Goal: Navigation & Orientation: Go to known website

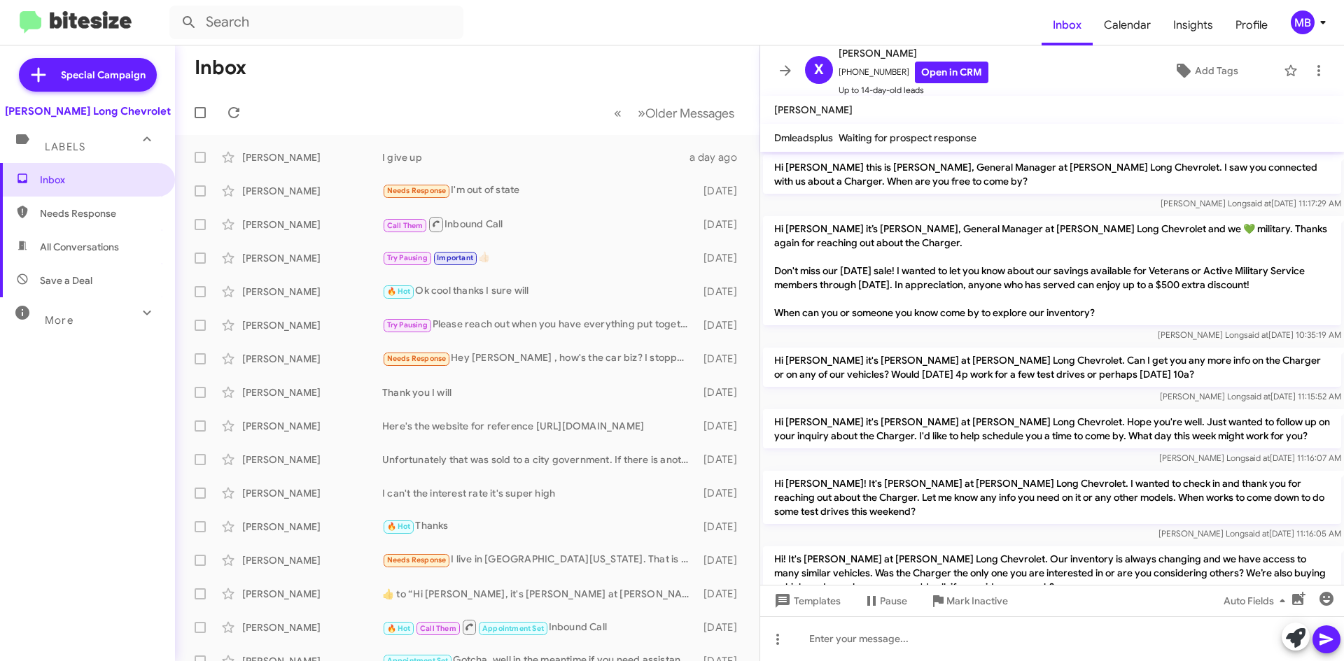
scroll to position [279, 0]
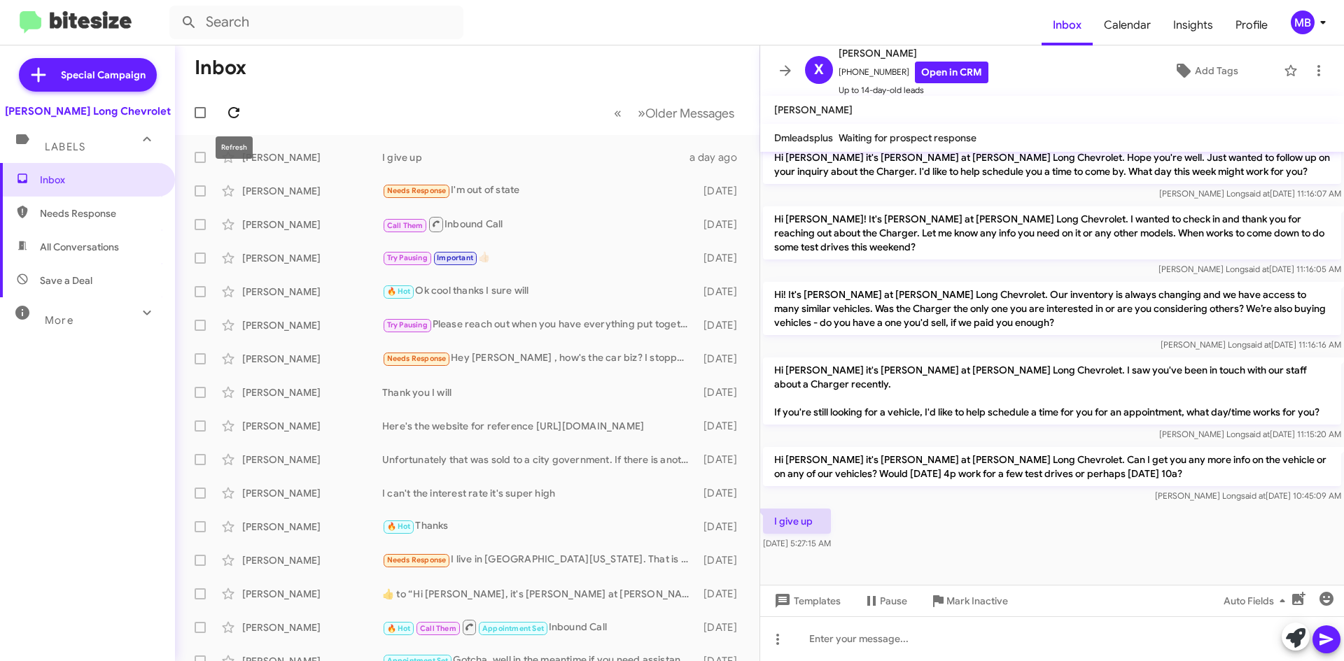
click at [241, 112] on icon at bounding box center [233, 112] width 17 height 17
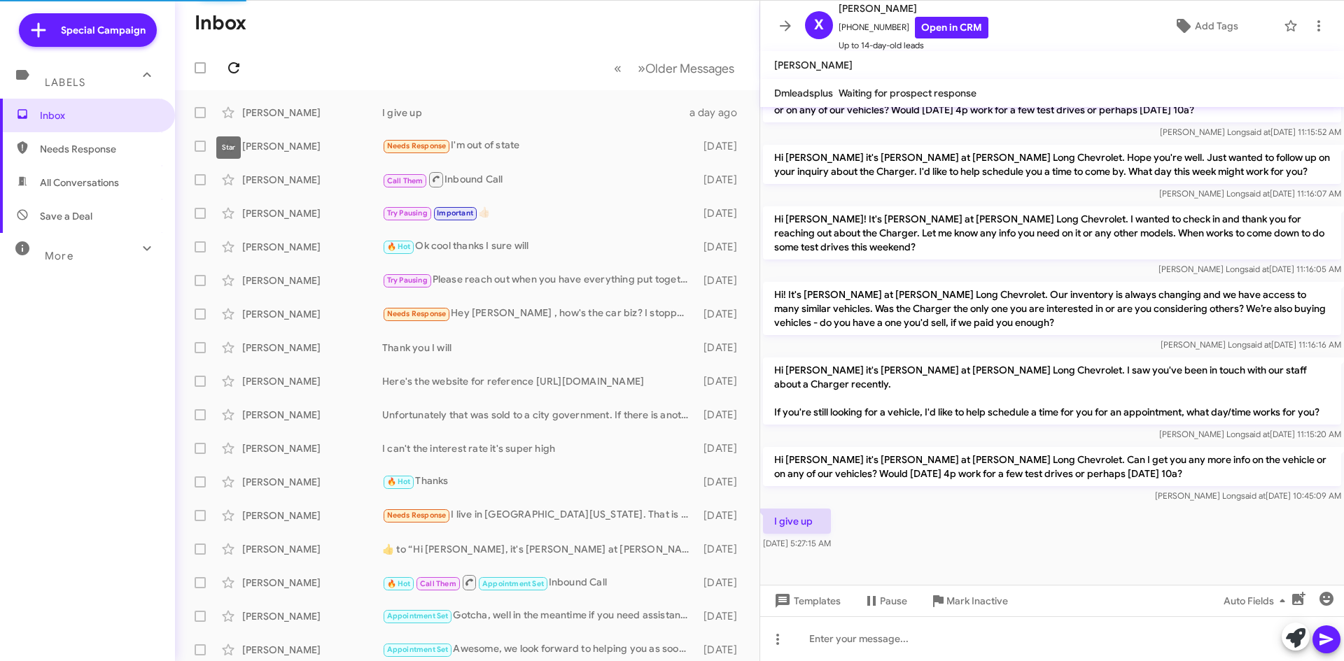
scroll to position [234, 0]
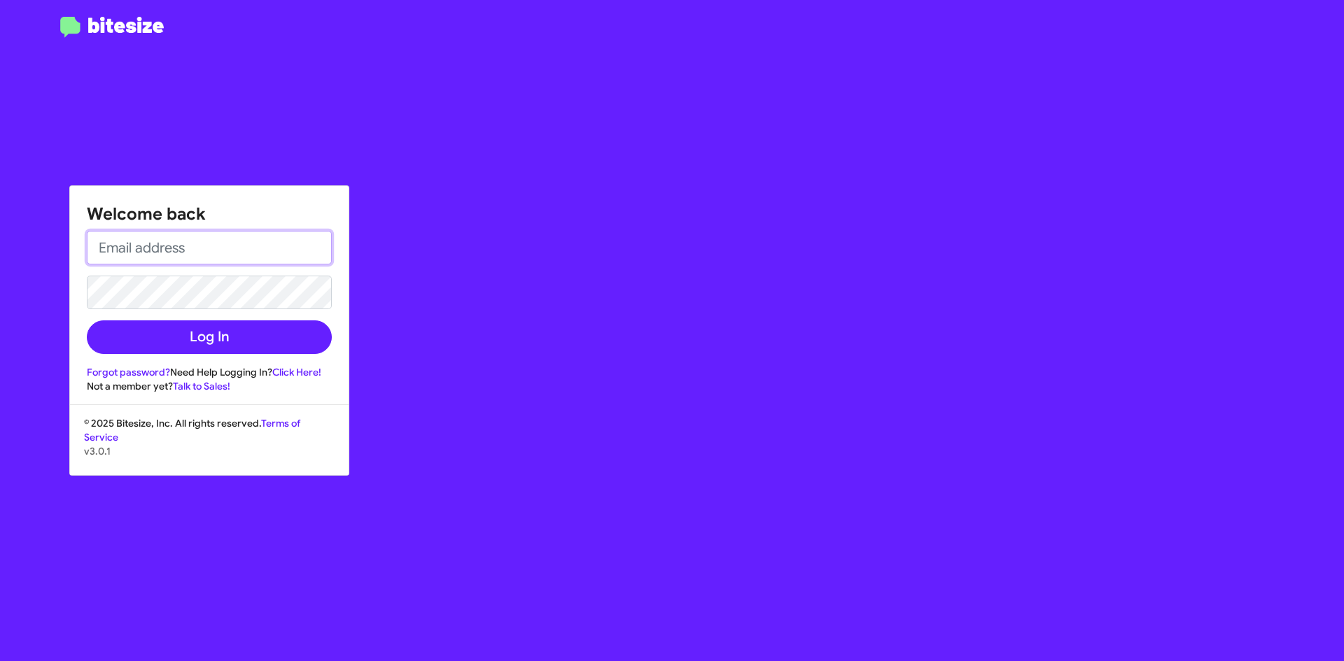
click at [241, 251] on input "email" at bounding box center [209, 248] width 245 height 34
type input "[EMAIL_ADDRESS][DOMAIN_NAME]"
click at [265, 250] on input "[EMAIL_ADDRESS][DOMAIN_NAME]" at bounding box center [209, 248] width 245 height 34
click at [342, 271] on div "Welcome back [EMAIL_ADDRESS][DOMAIN_NAME] Log In Forgot password? Need Help Log…" at bounding box center [209, 289] width 279 height 207
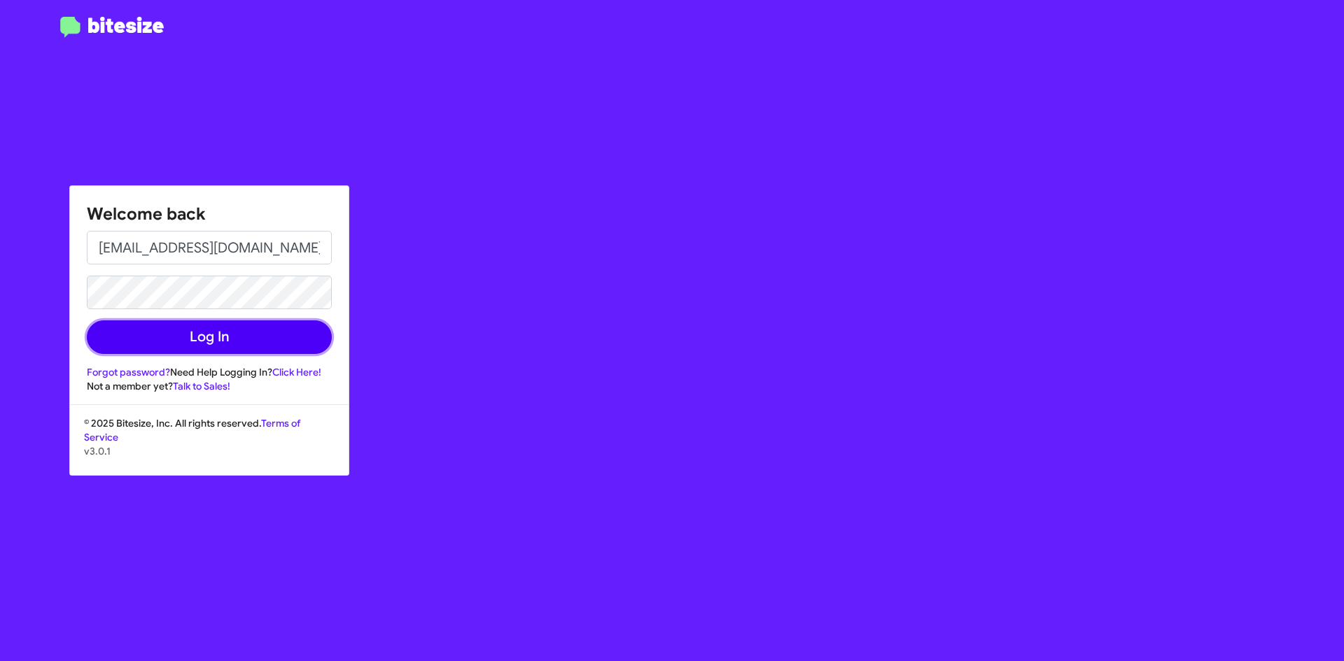
click at [309, 332] on button "Log In" at bounding box center [209, 338] width 245 height 34
